Goal: Communication & Community: Answer question/provide support

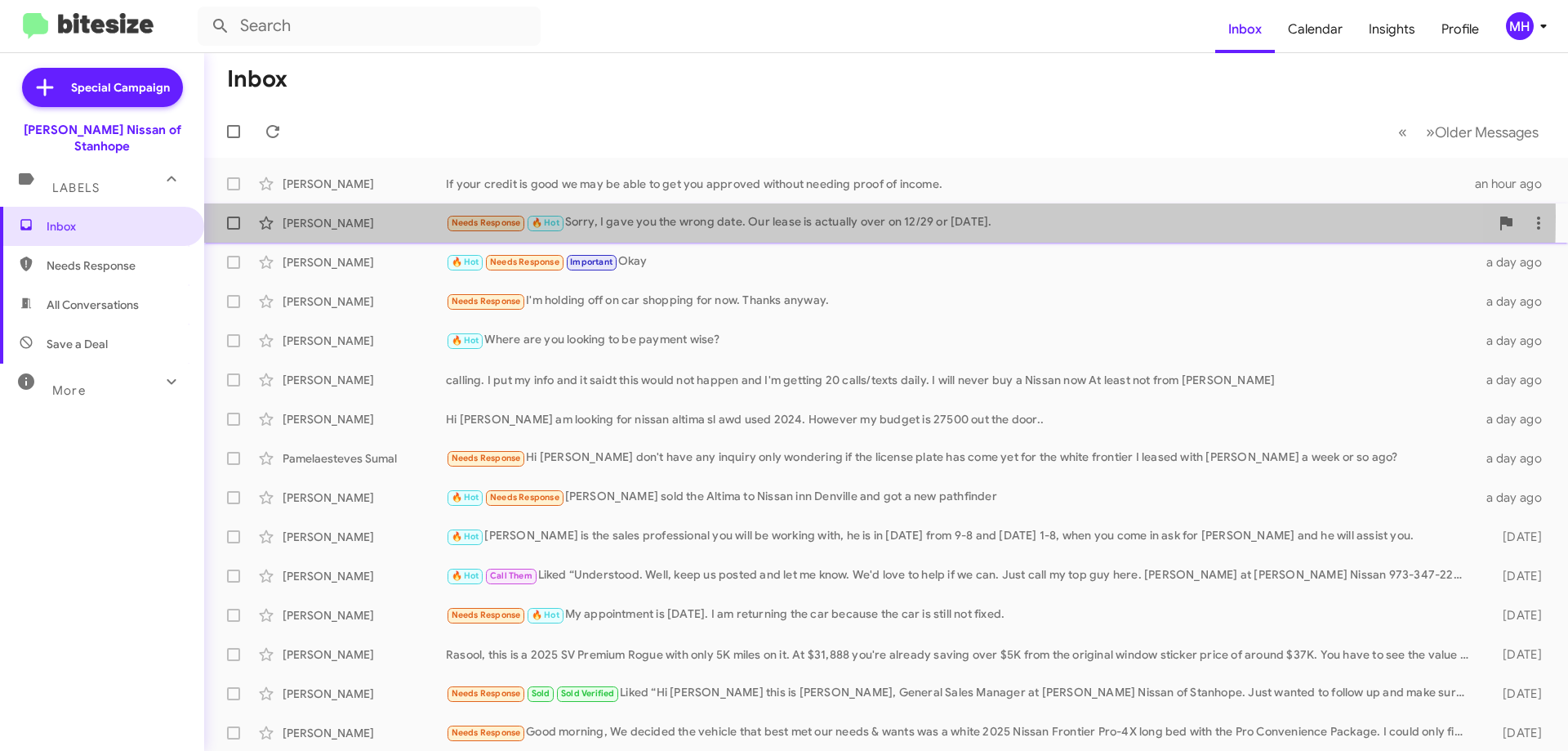
click at [689, 217] on div "Needs Response 🔥 Hot Sorry, I gave you the wrong date. Our lease is actually ov…" at bounding box center [967, 222] width 1044 height 19
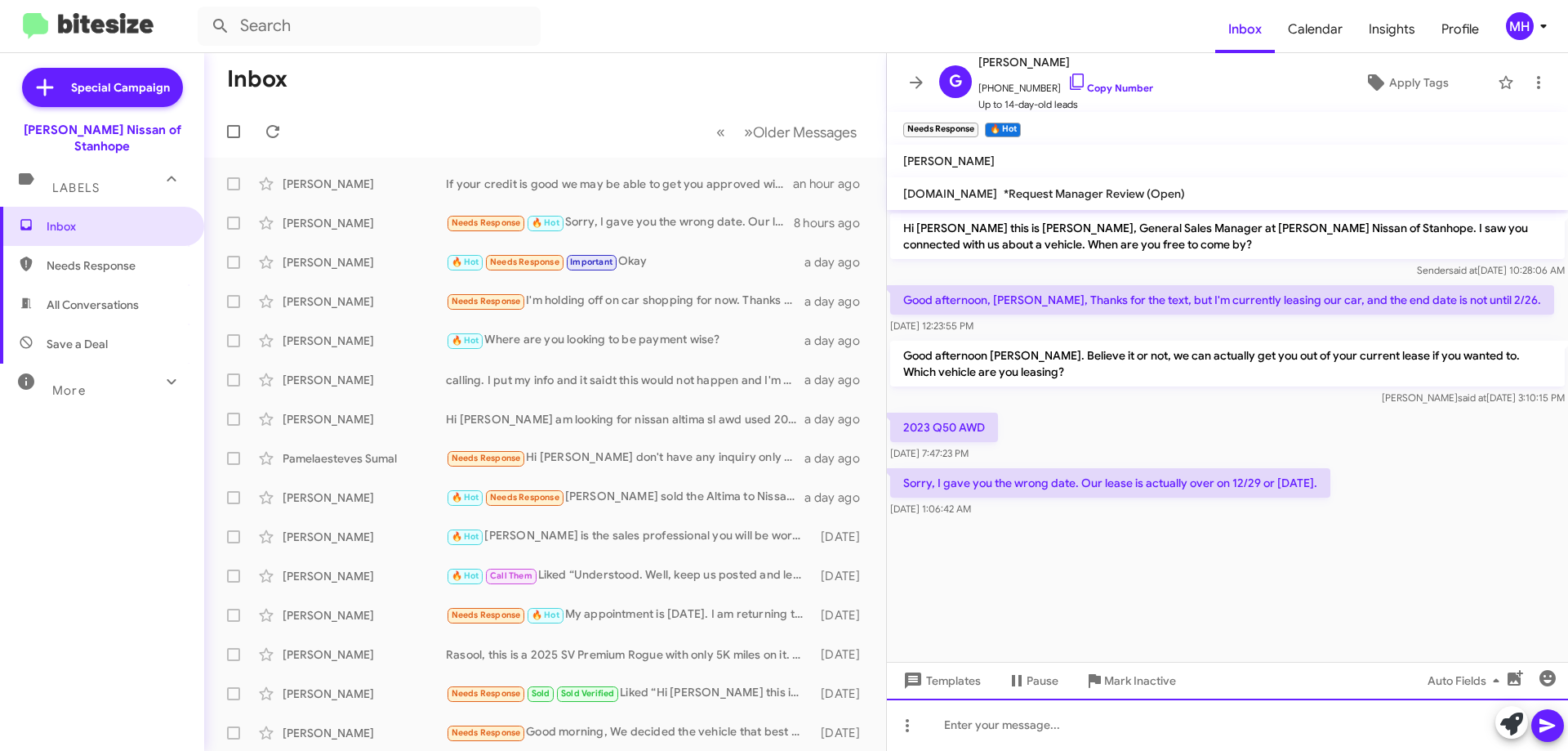
click at [947, 719] on div at bounding box center [1227, 724] width 681 height 52
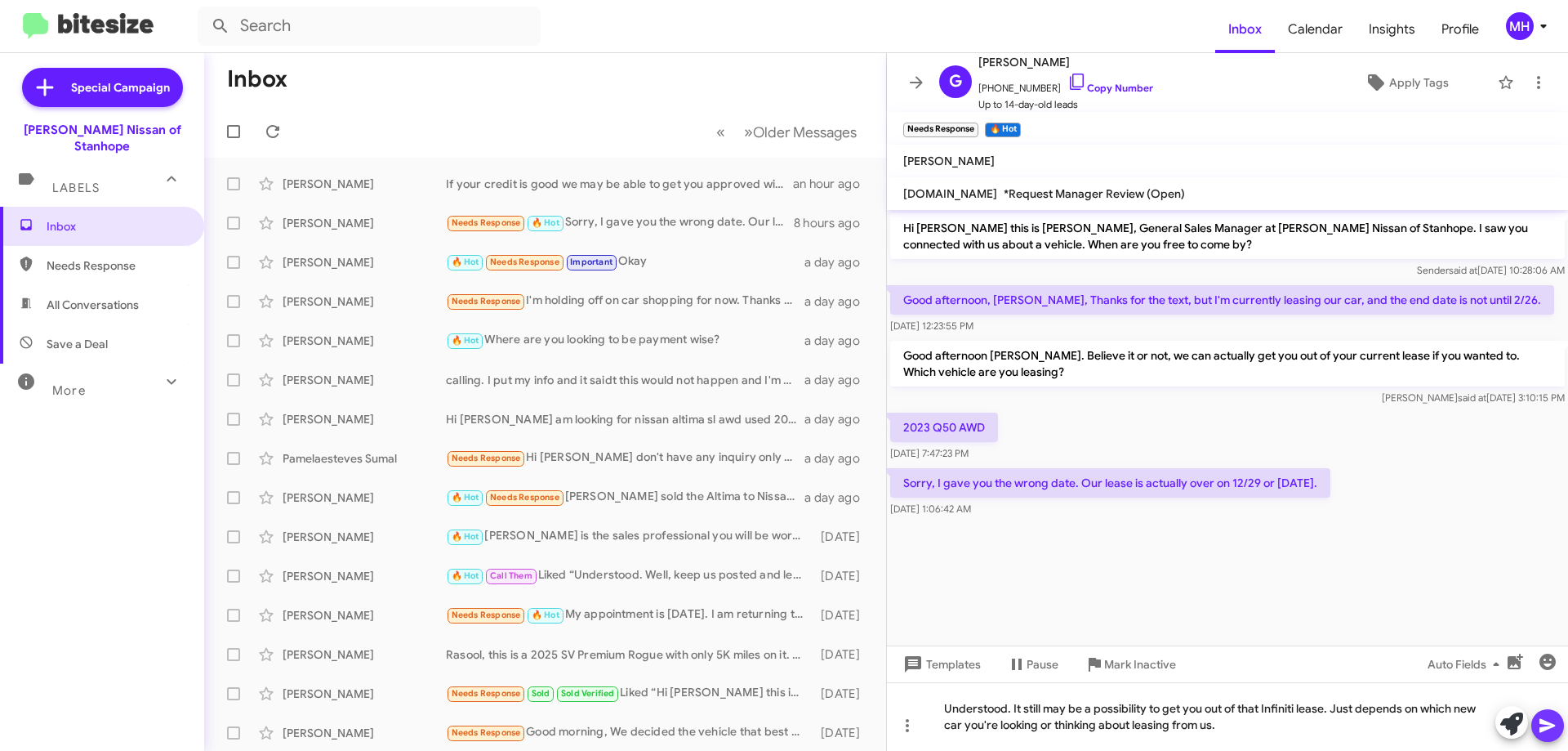
click at [1546, 724] on icon at bounding box center [1546, 725] width 16 height 14
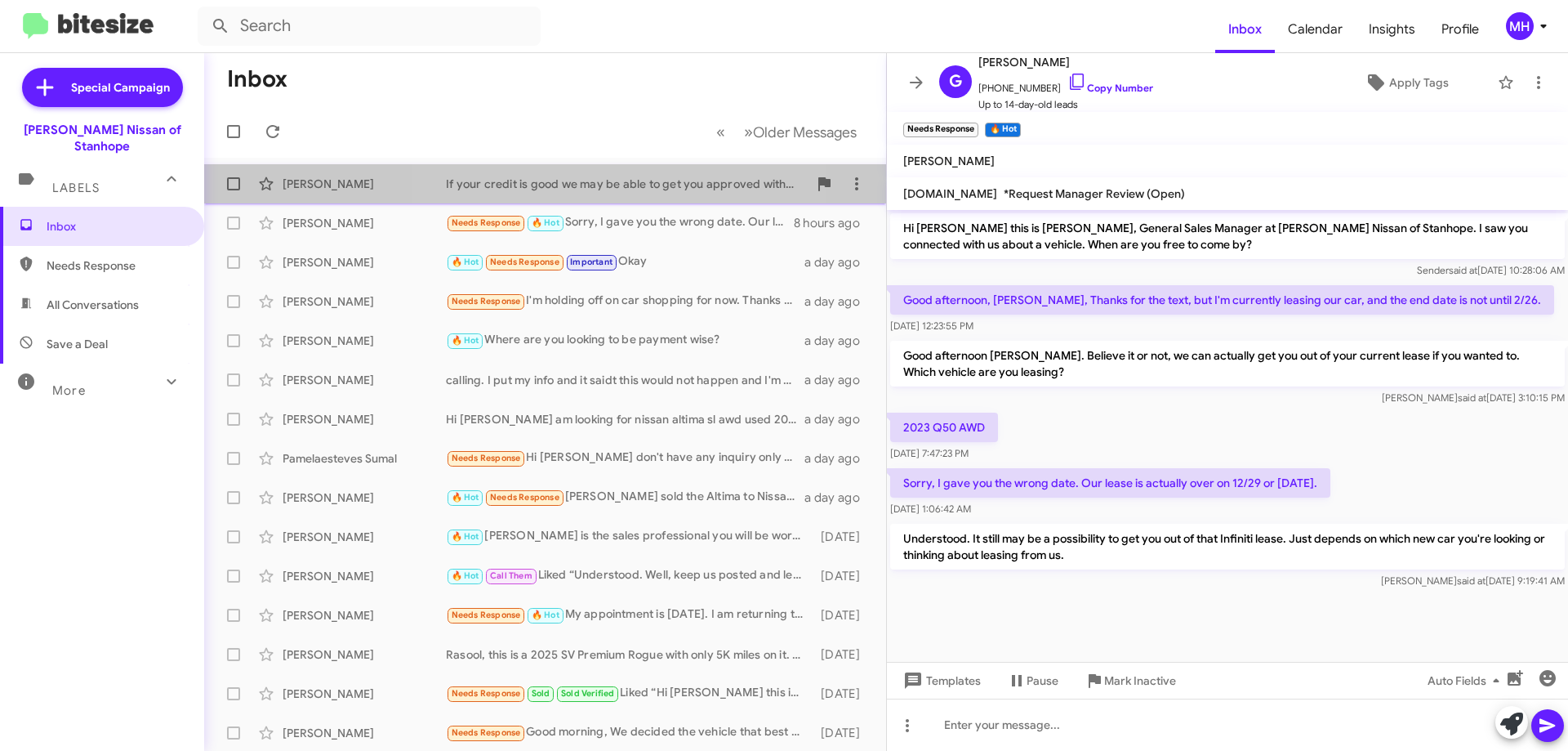
click at [569, 185] on div "If your credit is good we may be able to get you approved without needing proof…" at bounding box center [626, 184] width 362 height 17
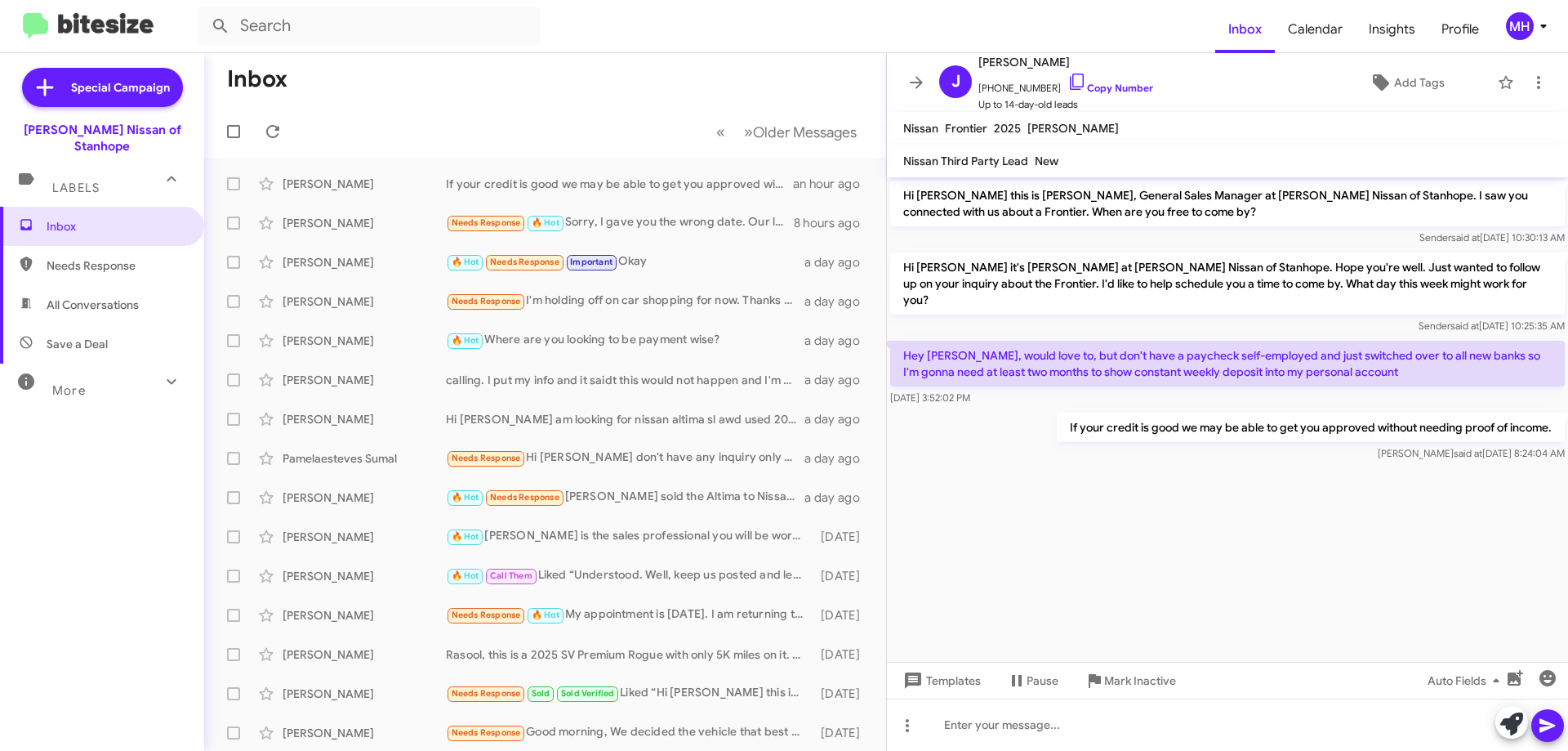
click at [92, 296] on span "All Conversations" at bounding box center [92, 305] width 92 height 17
type input "in:all-conversations"
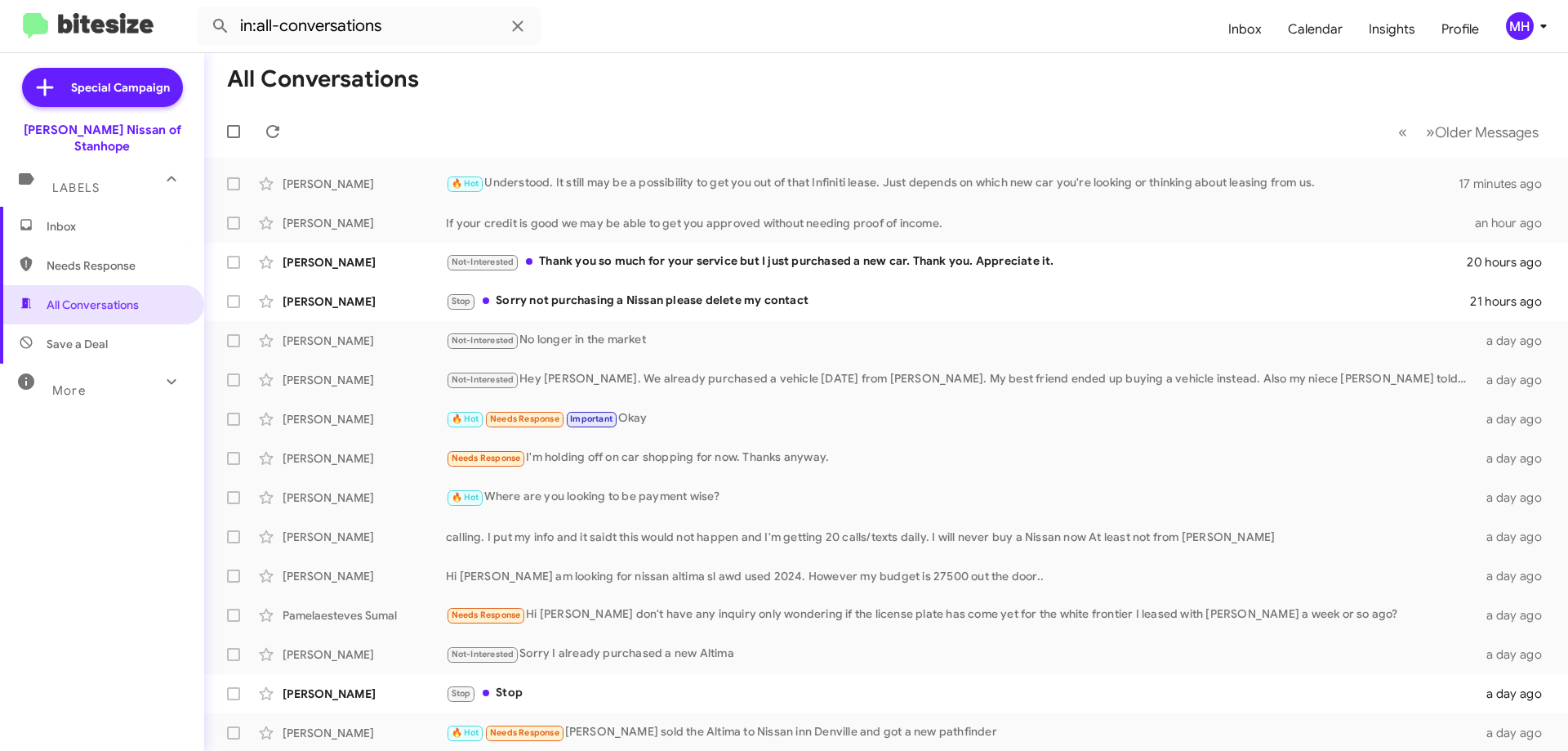
click at [102, 218] on span "Inbox" at bounding box center [115, 227] width 139 height 17
